Goal: Transaction & Acquisition: Register for event/course

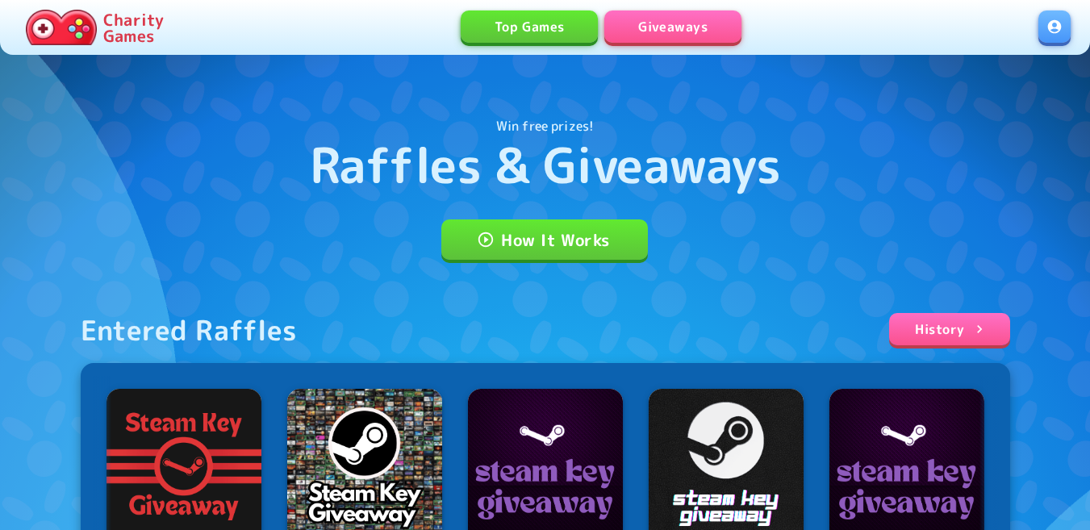
click at [1046, 25] on link at bounding box center [1054, 26] width 32 height 32
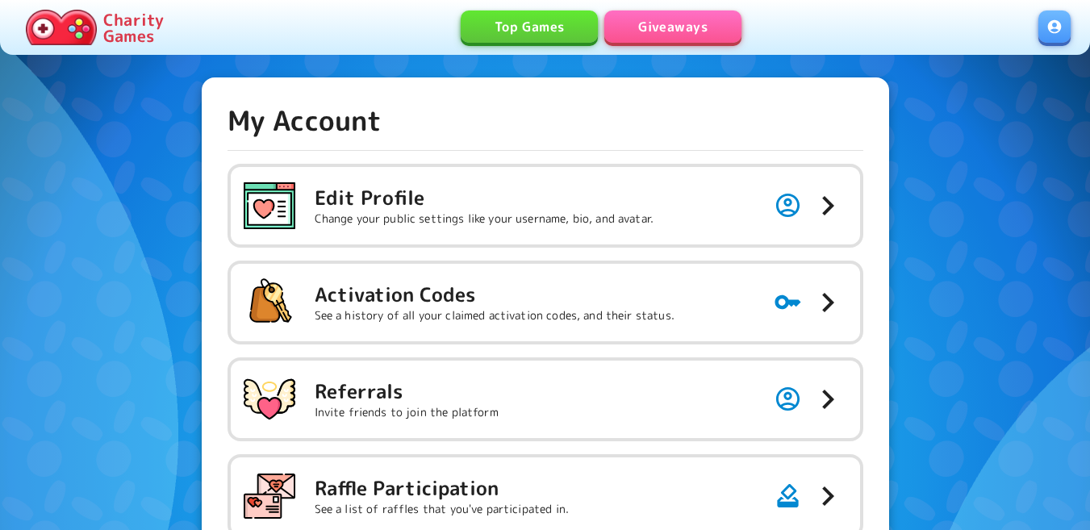
click at [414, 299] on h5 "Activation Codes" at bounding box center [495, 295] width 360 height 26
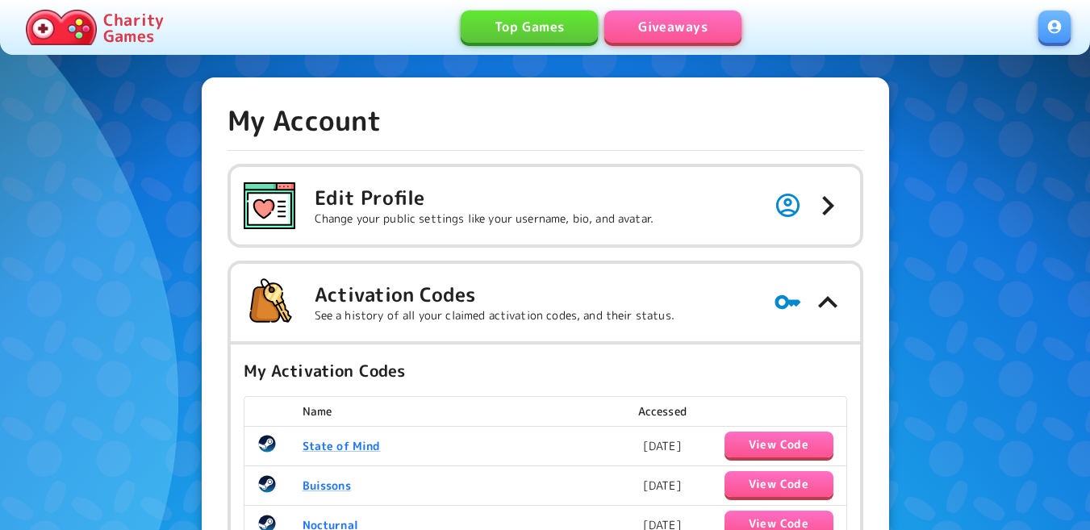
click at [653, 40] on link "Giveaways" at bounding box center [672, 26] width 137 height 32
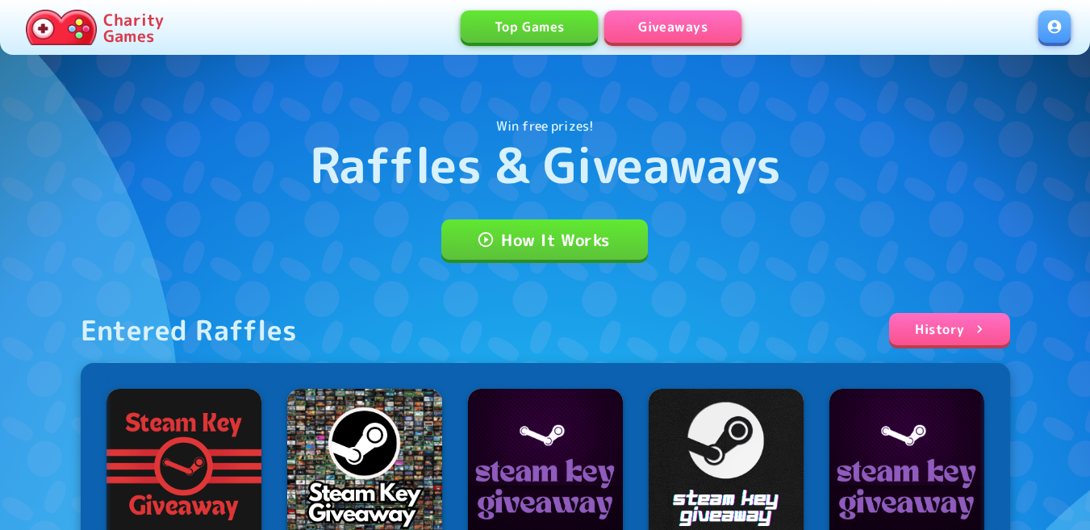
click at [672, 21] on link "Giveaways" at bounding box center [672, 26] width 137 height 32
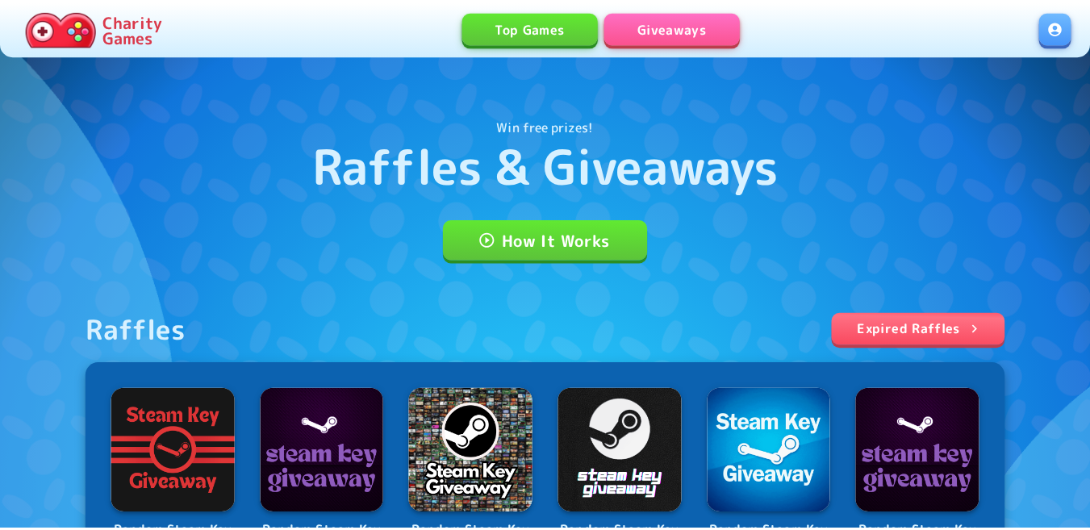
scroll to position [403, 0]
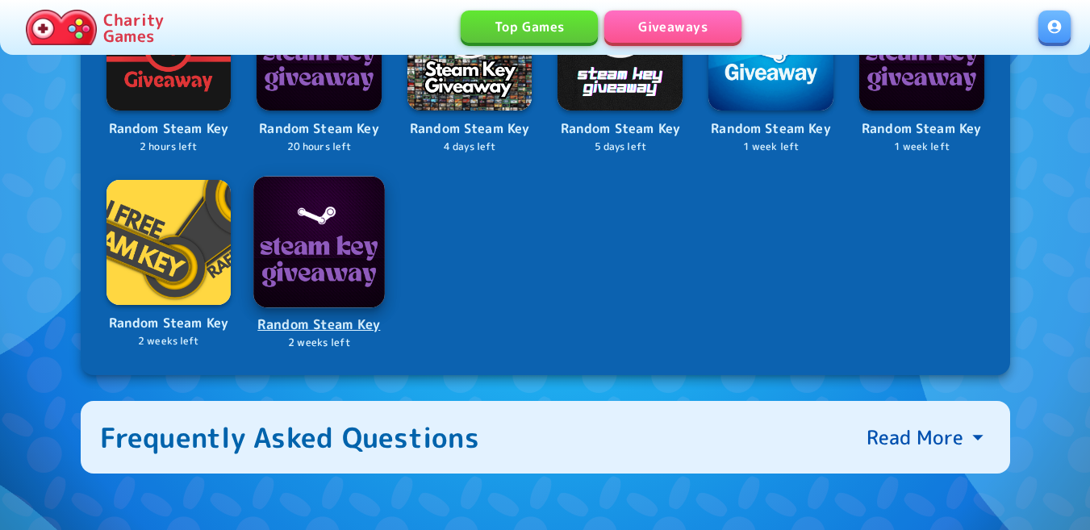
click at [353, 228] on div "Raffles Expired Raffles Random Steam Key 2 hours left Random Steam Key 20 hours…" at bounding box center [545, 143] width 929 height 466
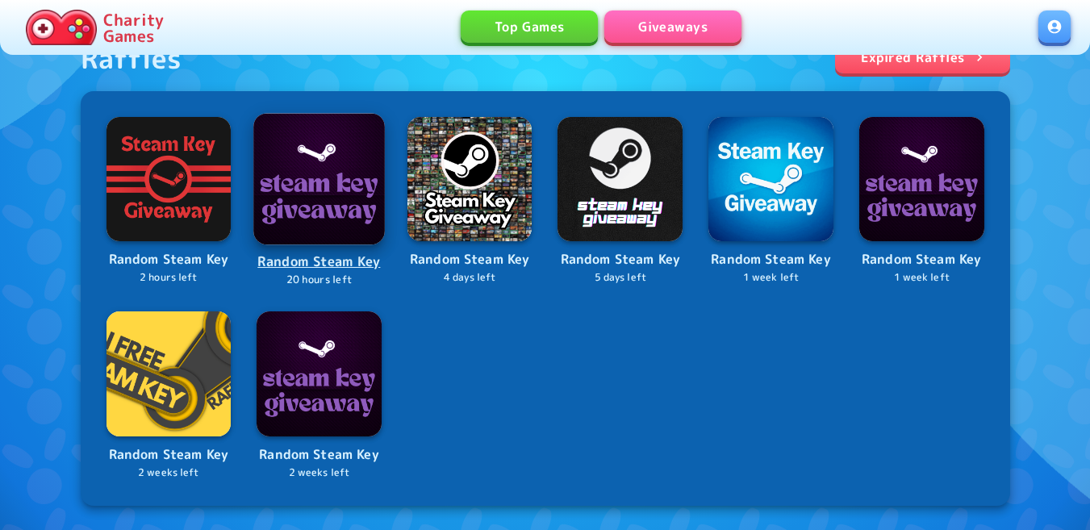
scroll to position [726, 0]
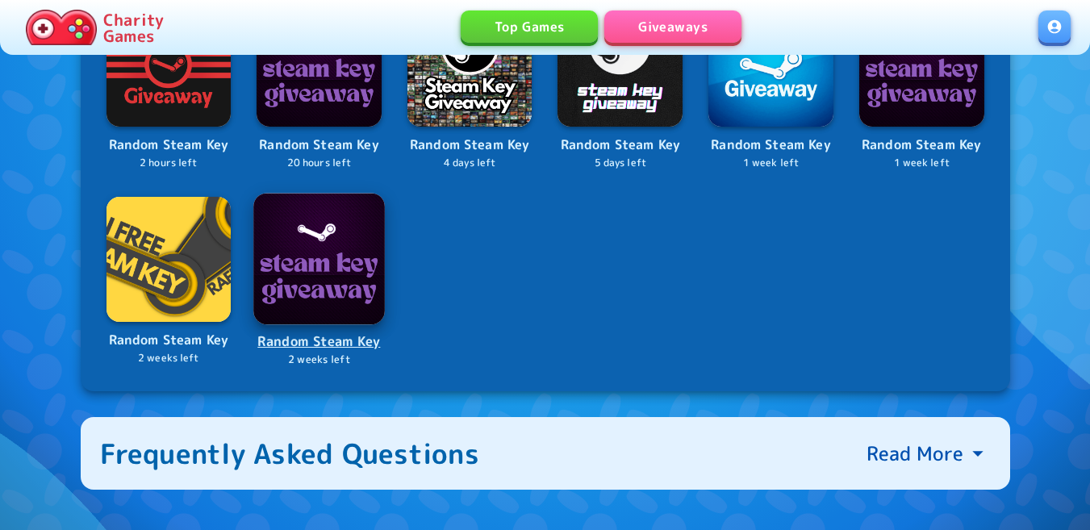
click at [313, 280] on img at bounding box center [318, 258] width 131 height 131
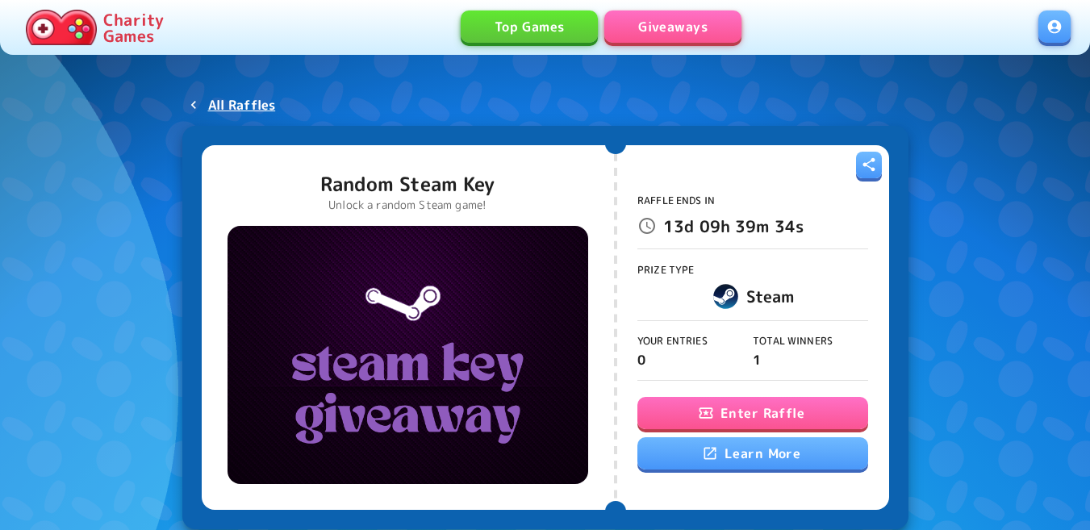
click at [677, 405] on button "Enter Raffle" at bounding box center [752, 413] width 231 height 32
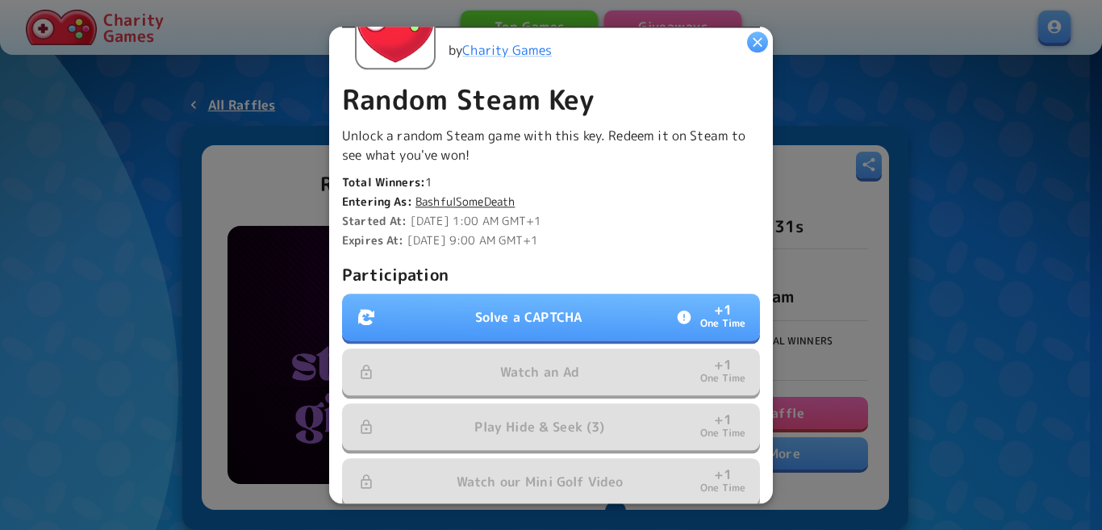
scroll to position [323, 0]
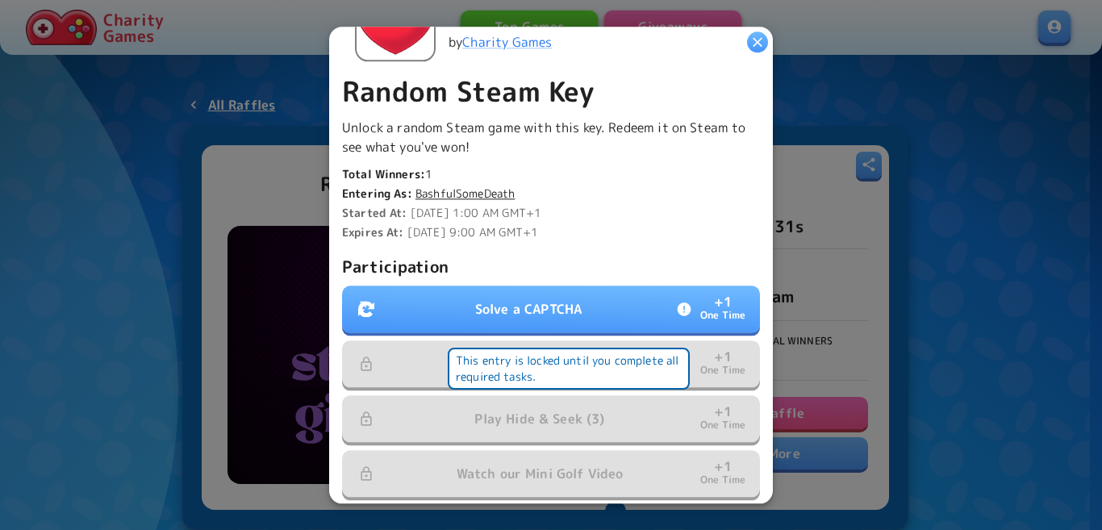
click at [583, 303] on button "Solve a CAPTCHA + 1 One Time" at bounding box center [551, 309] width 418 height 47
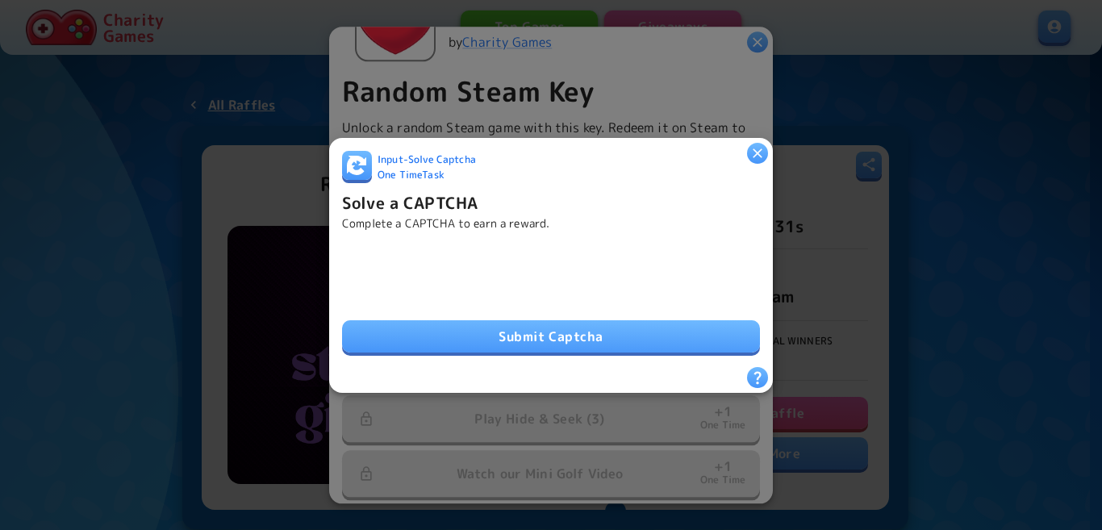
click at [574, 320] on button "Submit Captcha" at bounding box center [551, 336] width 418 height 32
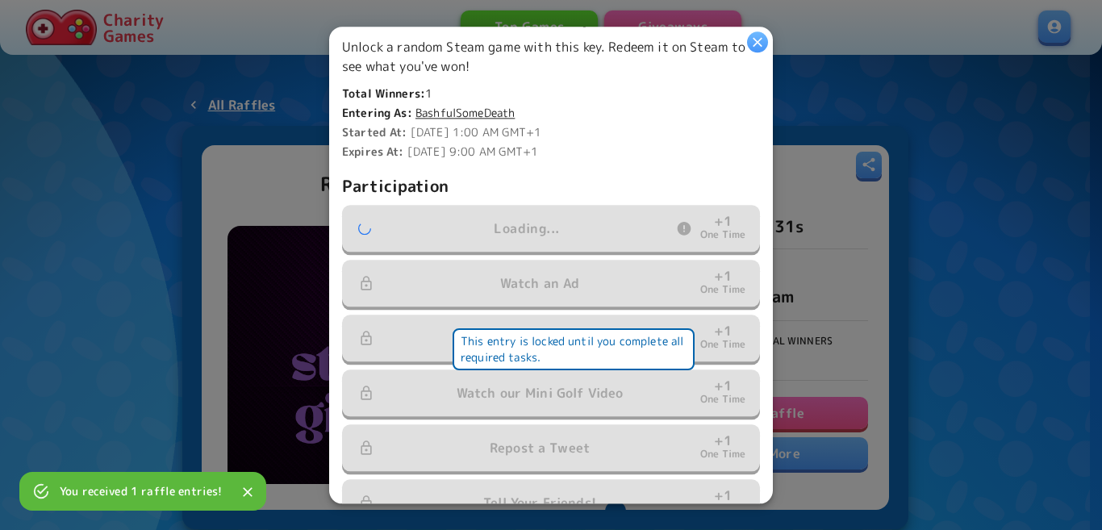
scroll to position [484, 0]
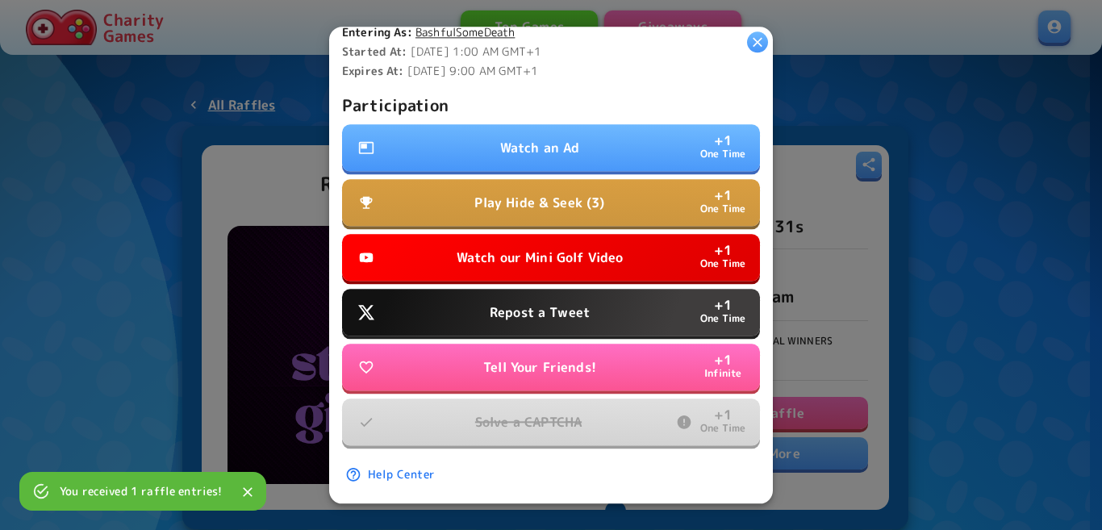
click at [542, 138] on p "Watch an Ad" at bounding box center [540, 147] width 80 height 19
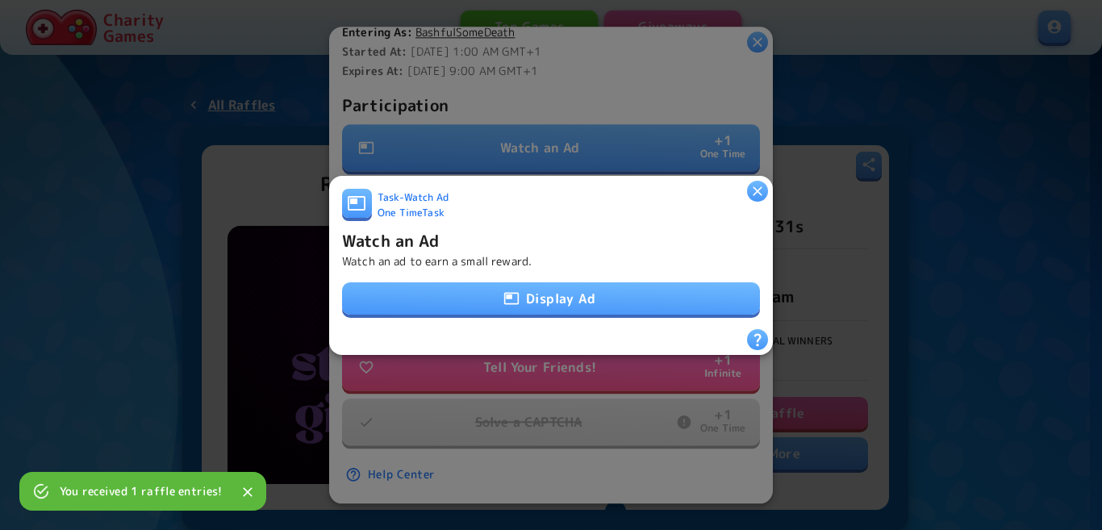
click at [537, 309] on div "Display Ad" at bounding box center [551, 299] width 418 height 34
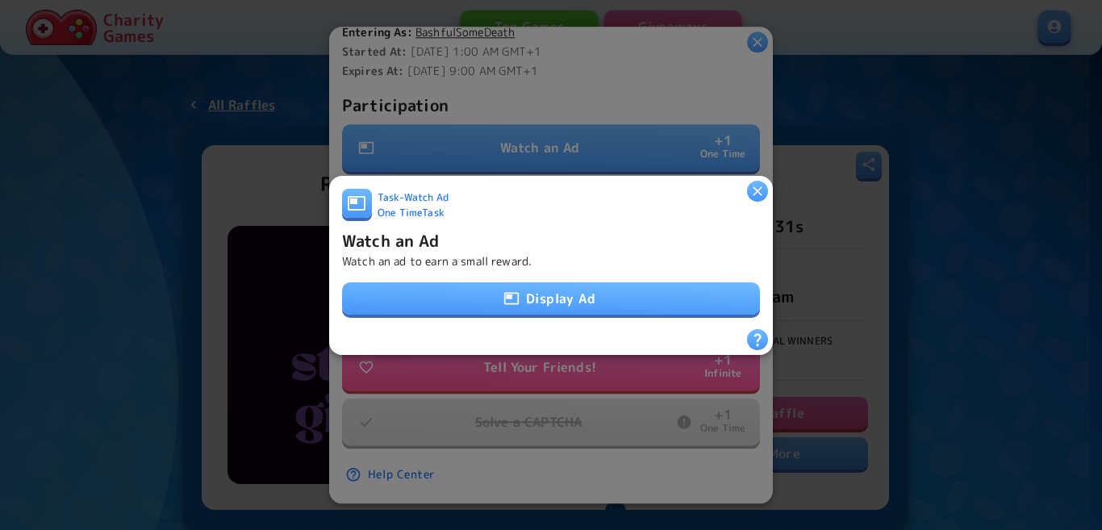
click at [539, 298] on button "Display Ad" at bounding box center [551, 298] width 418 height 32
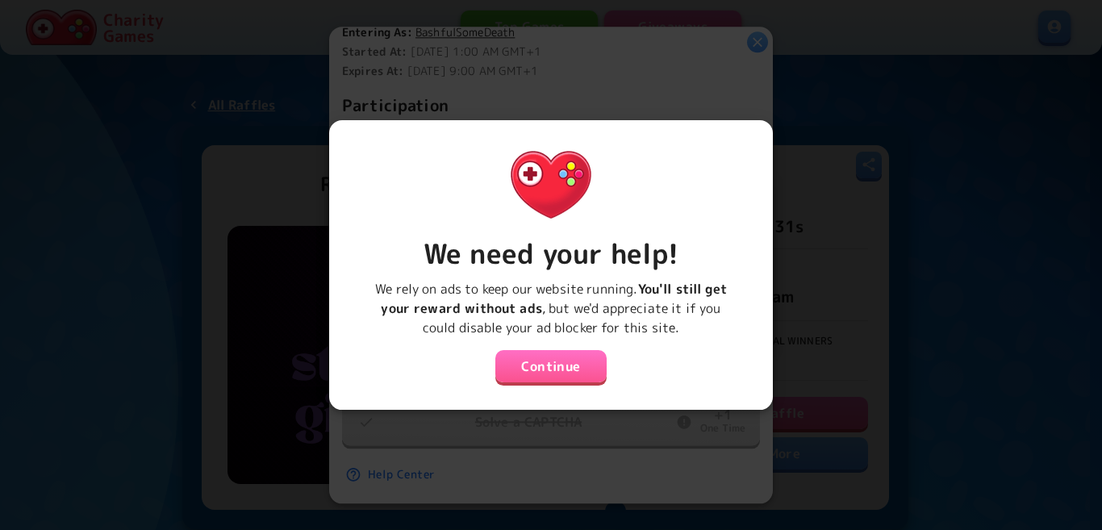
click at [542, 354] on button "Continue" at bounding box center [550, 366] width 111 height 32
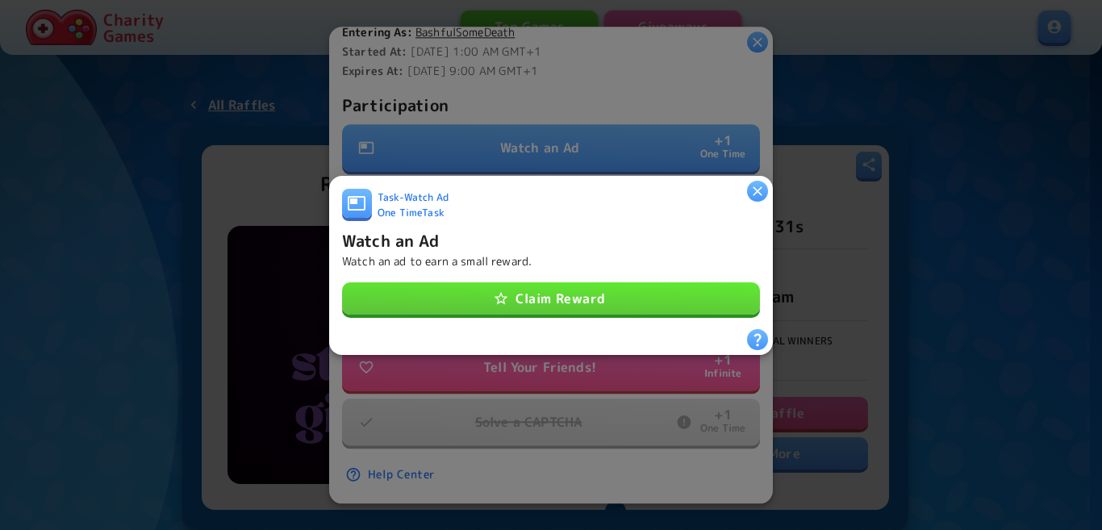
click at [548, 310] on div "Claim Reward" at bounding box center [551, 299] width 418 height 34
click at [551, 289] on button "Claim Reward" at bounding box center [551, 298] width 418 height 32
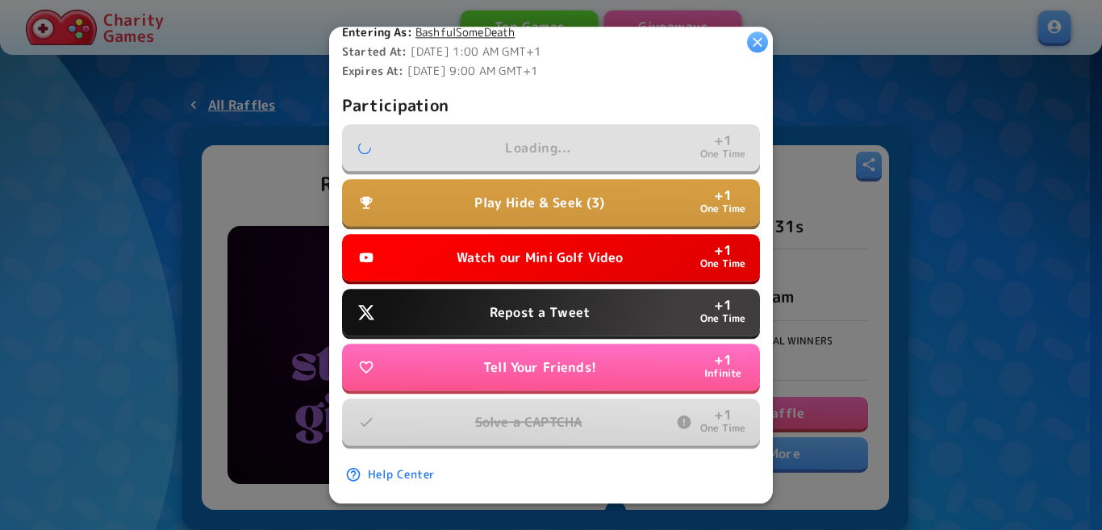
click at [556, 261] on button "Watch our Mini Golf Video + 1 One Time" at bounding box center [551, 257] width 418 height 47
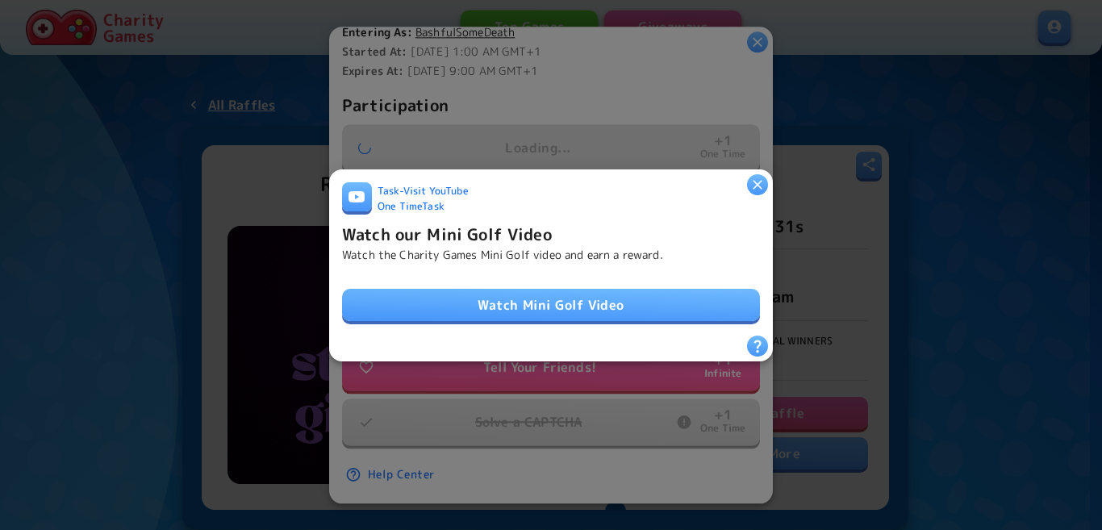
click at [554, 290] on link "Watch Mini Golf Video" at bounding box center [551, 305] width 418 height 32
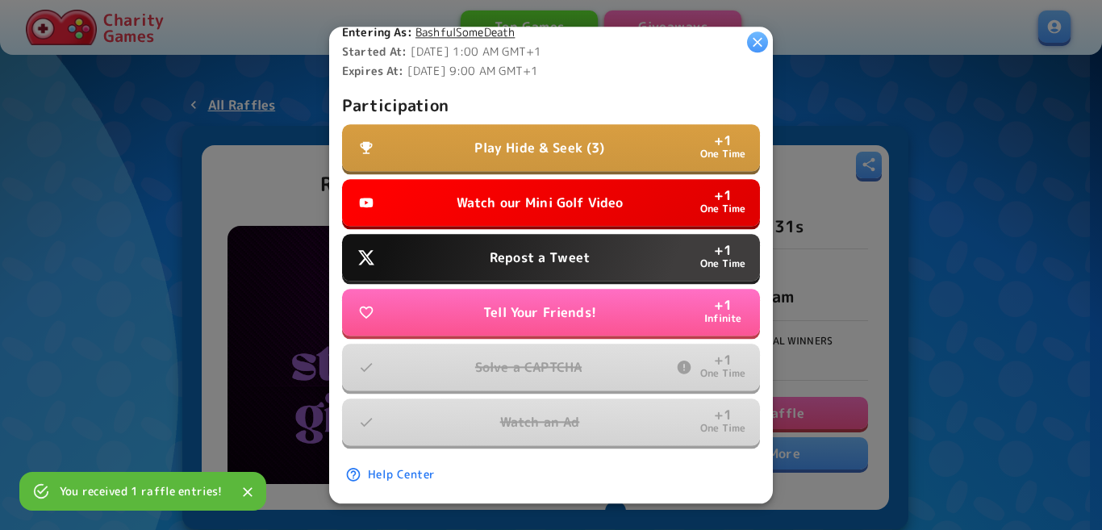
click at [538, 303] on p "Tell Your Friends!" at bounding box center [539, 312] width 113 height 19
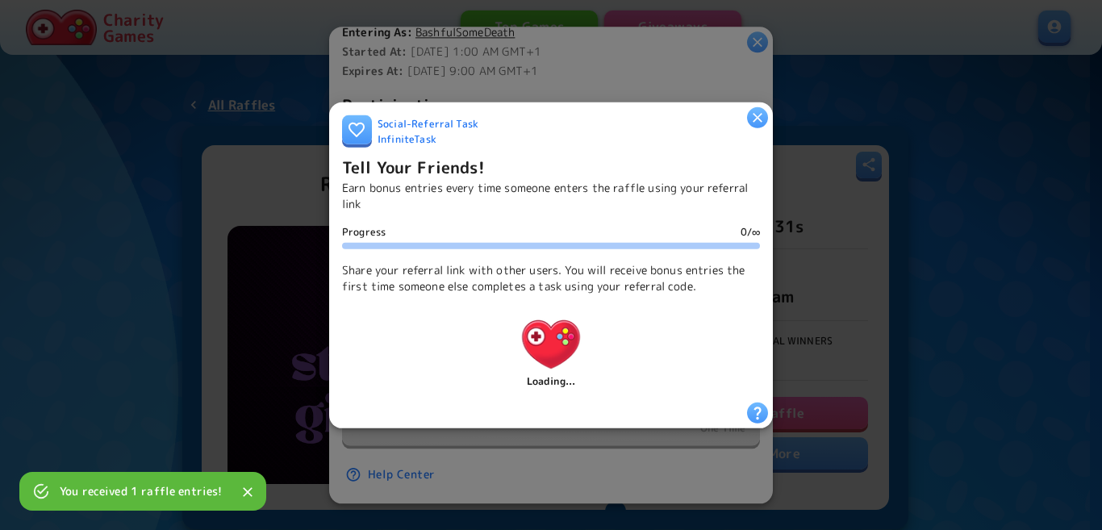
click at [758, 115] on icon "button" at bounding box center [757, 117] width 16 height 16
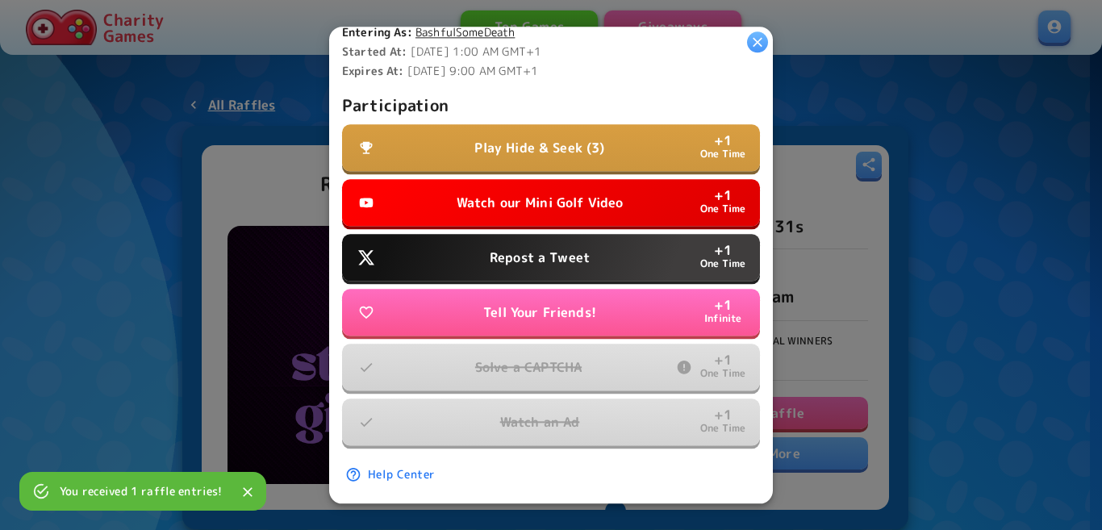
click at [492, 248] on p "Repost a Tweet" at bounding box center [540, 257] width 100 height 19
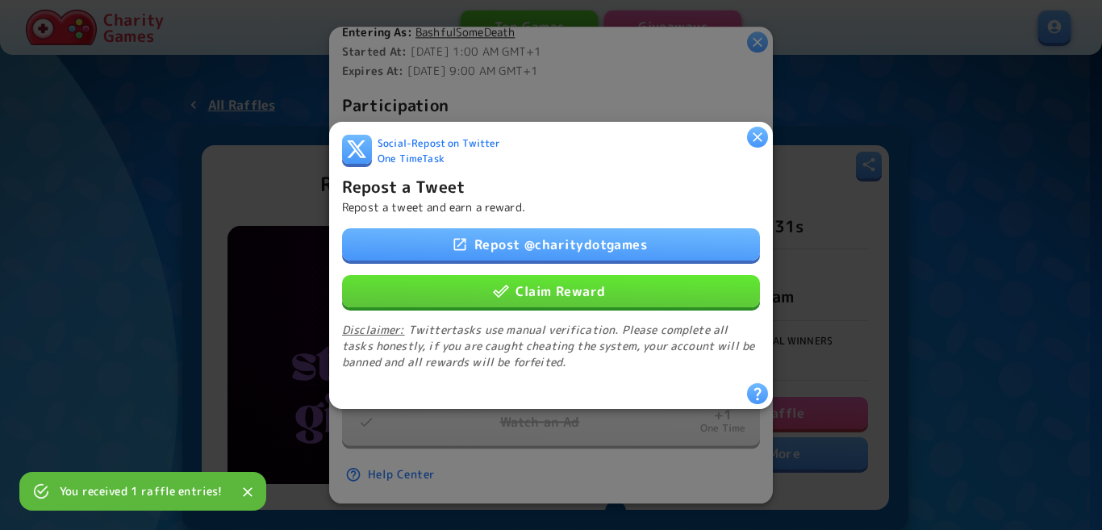
click at [515, 289] on button "Claim Reward" at bounding box center [551, 290] width 418 height 32
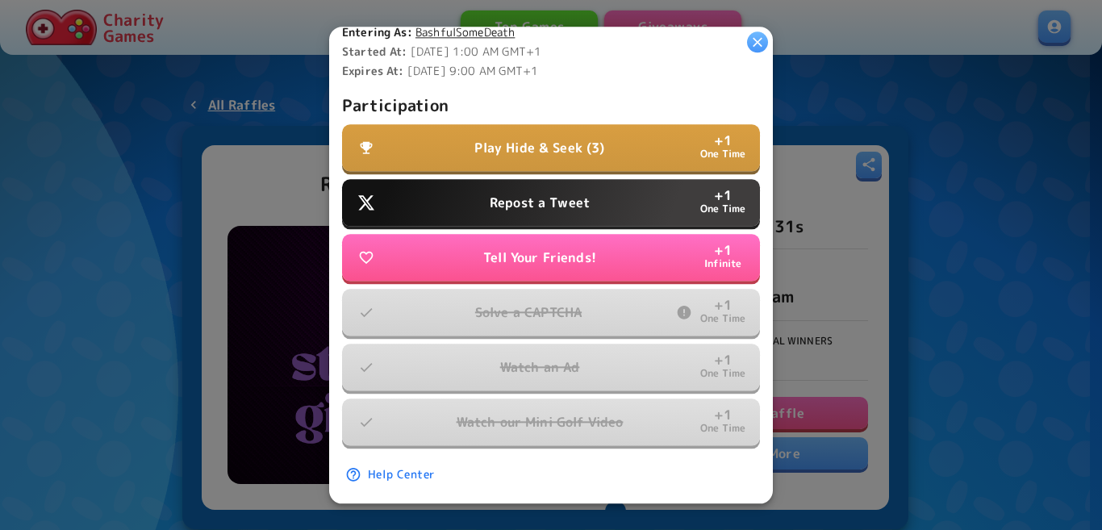
click at [549, 193] on p "Repost a Tweet" at bounding box center [540, 202] width 100 height 19
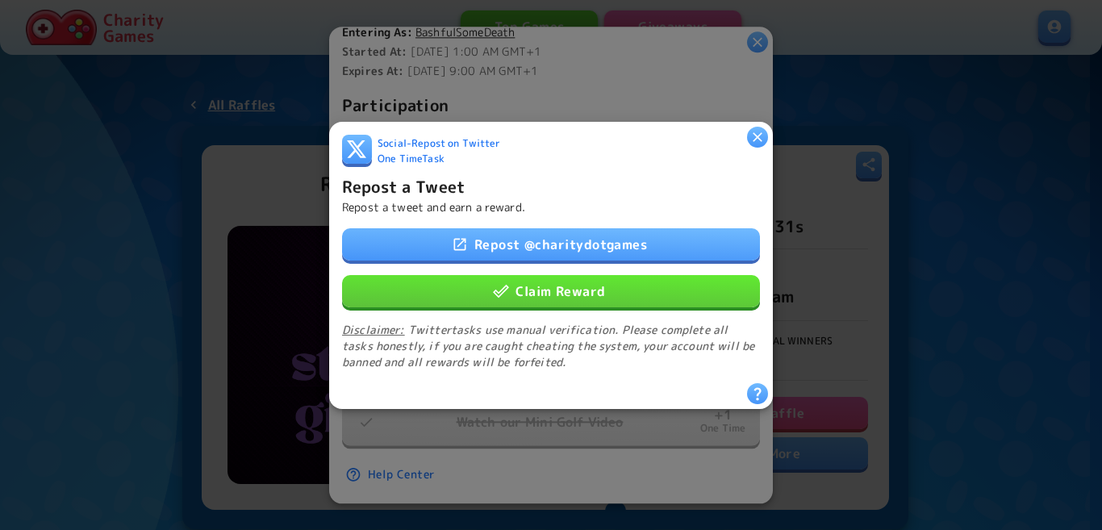
click at [525, 291] on button "Claim Reward" at bounding box center [551, 290] width 418 height 32
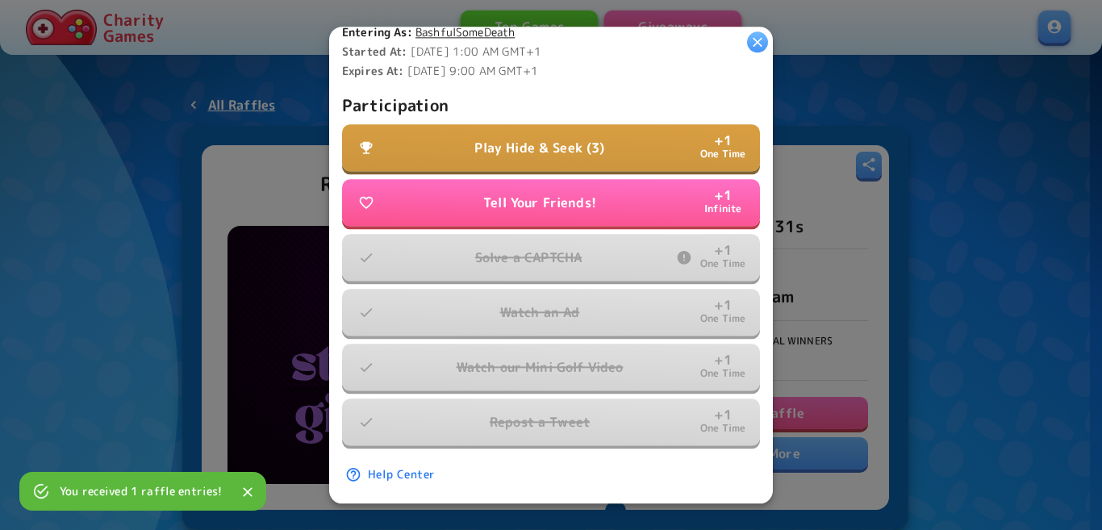
click at [557, 138] on p "Play Hide & Seek (3)" at bounding box center [539, 147] width 130 height 19
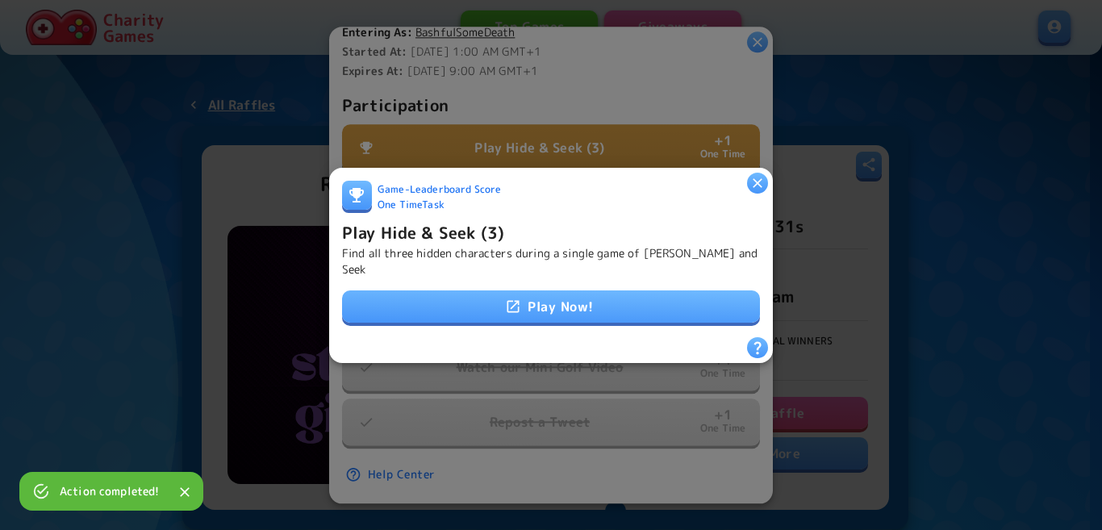
click at [529, 296] on link "Play Now!" at bounding box center [551, 306] width 418 height 32
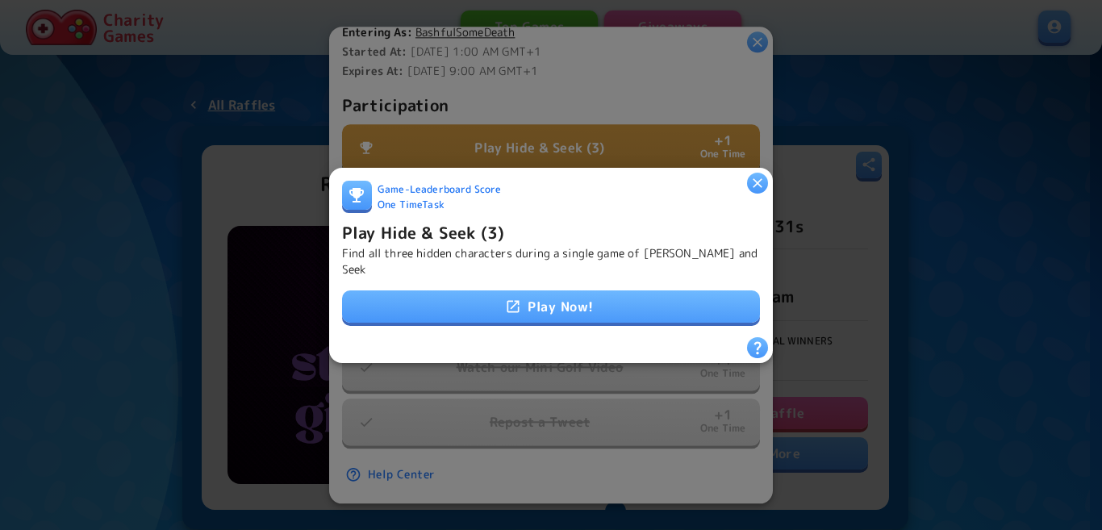
click at [428, 215] on div "Game - Leaderboard Score One Time Task" at bounding box center [551, 199] width 418 height 39
click at [429, 236] on h6 "Play Hide & Seek (3)" at bounding box center [423, 232] width 162 height 26
click at [429, 235] on h6 "Play Hide & Seek (3)" at bounding box center [423, 232] width 162 height 26
click at [436, 239] on h6 "Play Hide & Seek (3)" at bounding box center [423, 232] width 162 height 26
click at [456, 235] on h6 "Play Hide & Seek (3)" at bounding box center [423, 232] width 162 height 26
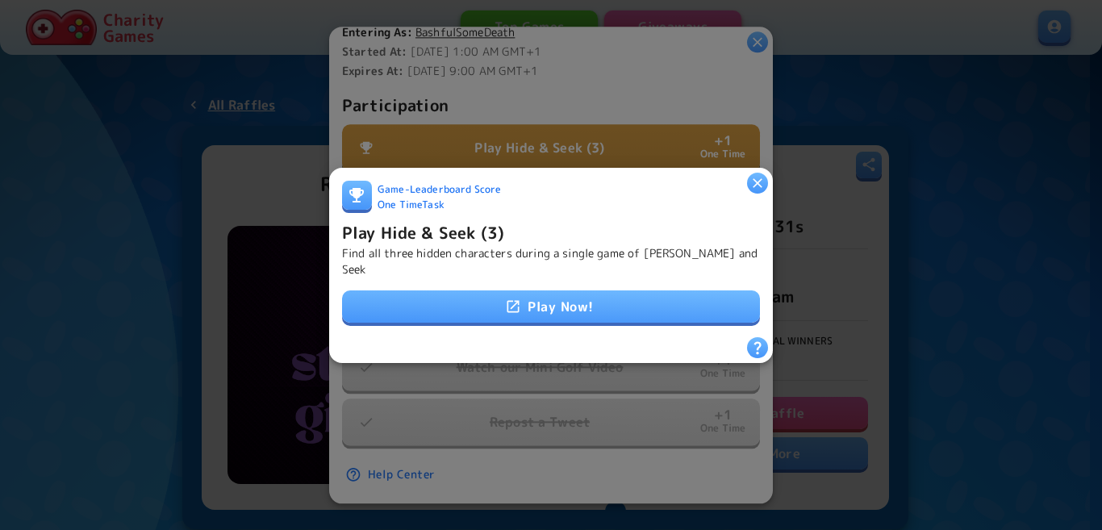
click at [489, 240] on h6 "Play Hide & Seek (3)" at bounding box center [423, 232] width 162 height 26
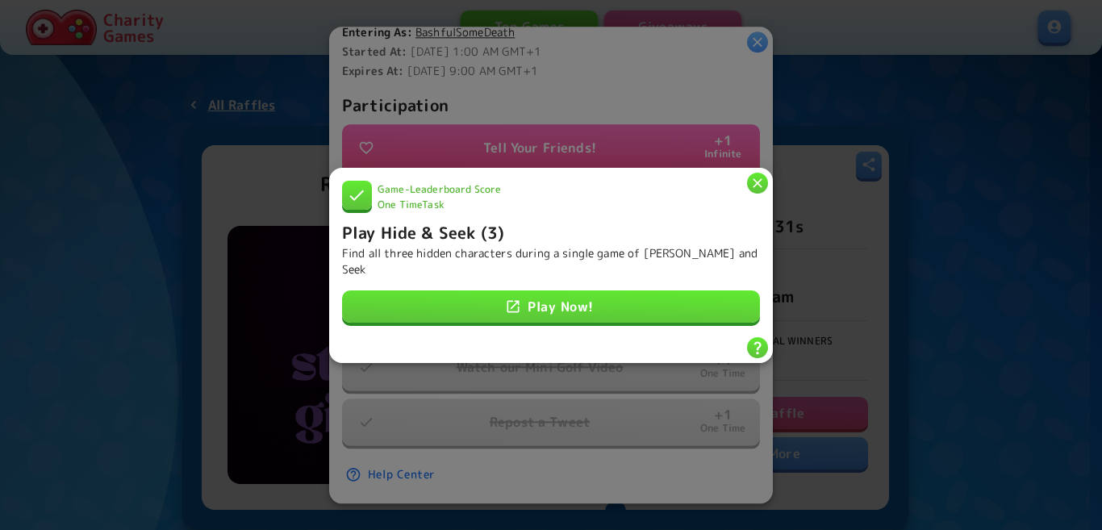
click at [759, 186] on icon "button" at bounding box center [758, 183] width 10 height 10
